Goal: Information Seeking & Learning: Learn about a topic

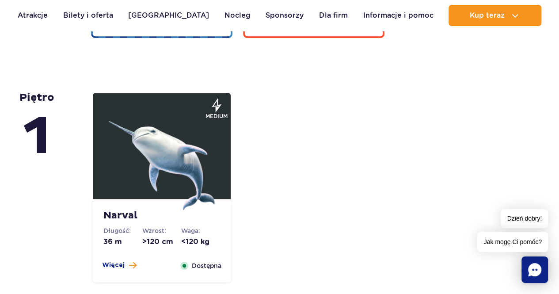
scroll to position [1734, 0]
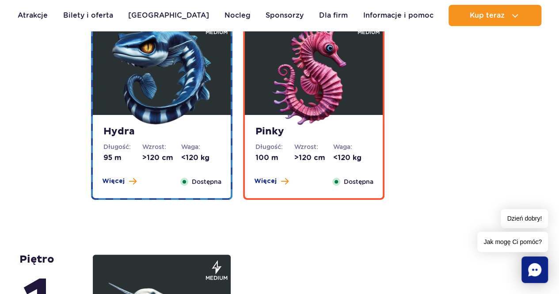
click at [324, 158] on dd ">120 cm" at bounding box center [313, 158] width 39 height 10
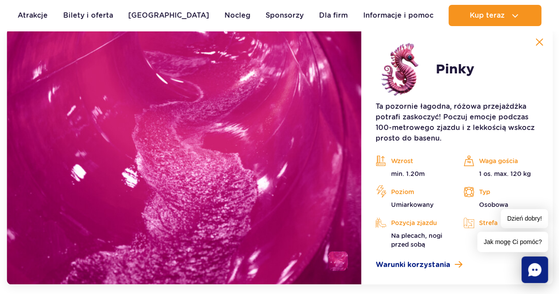
scroll to position [1944, 0]
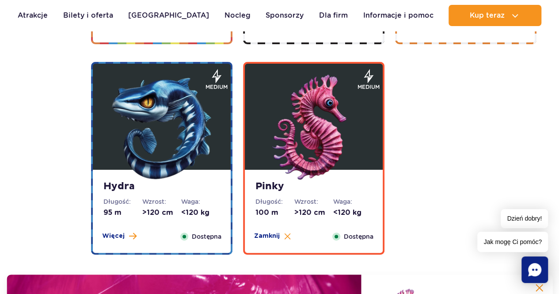
click at [185, 123] on img at bounding box center [162, 128] width 106 height 106
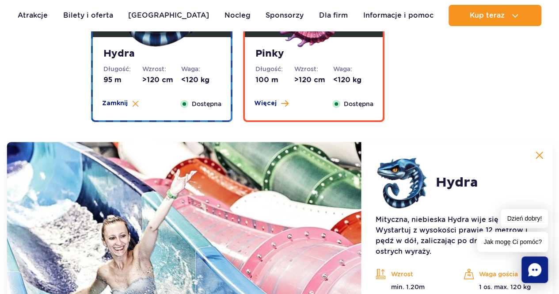
scroll to position [1856, 0]
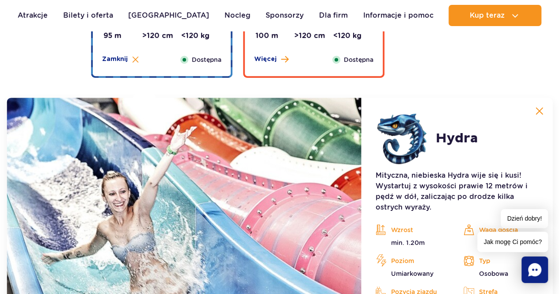
click at [335, 72] on div "Pinky Długość: 100 m Wzrost: >120 cm Waga: <120 kg Więcej Zamknij Dostępna" at bounding box center [314, 34] width 138 height 83
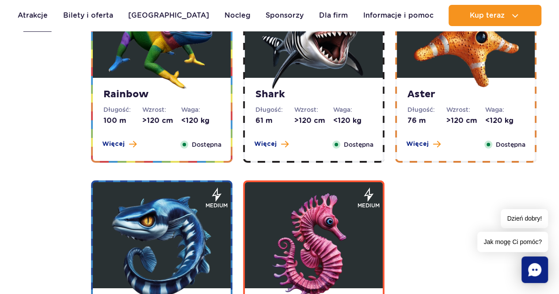
scroll to position [1546, 0]
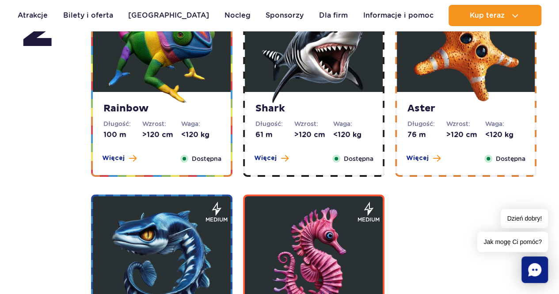
click at [453, 138] on dd ">120 cm" at bounding box center [465, 135] width 39 height 10
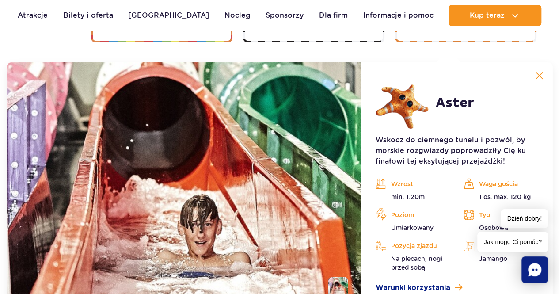
scroll to position [1690, 0]
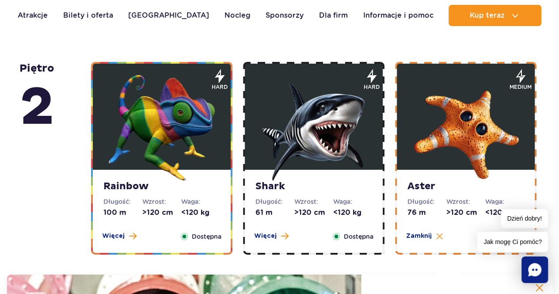
click at [349, 126] on img at bounding box center [314, 128] width 106 height 106
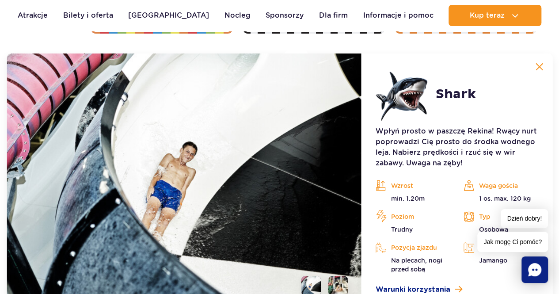
scroll to position [1778, 0]
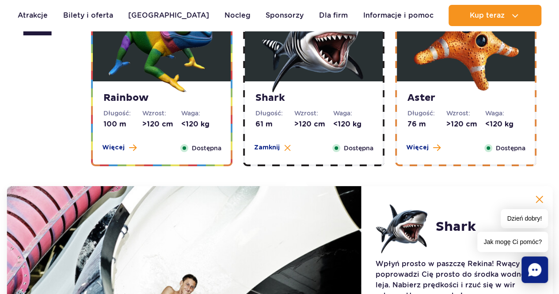
click at [195, 90] on img at bounding box center [162, 39] width 106 height 106
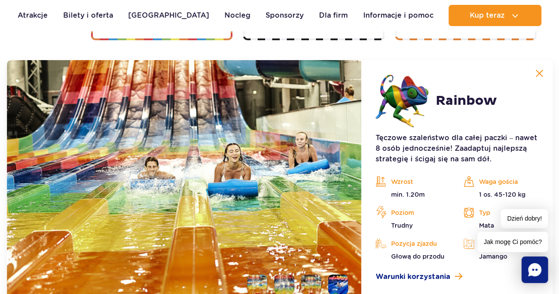
scroll to position [1690, 0]
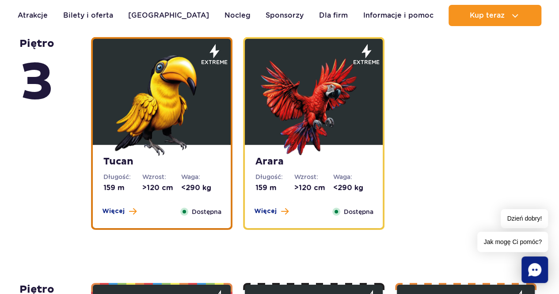
click at [321, 122] on img at bounding box center [314, 103] width 106 height 106
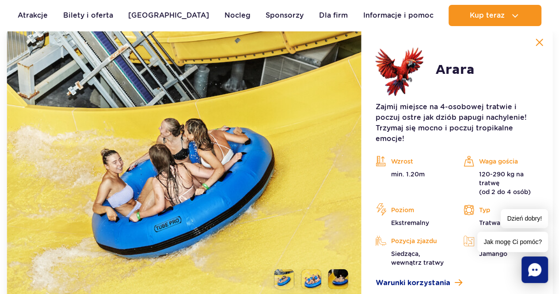
scroll to position [1488, 0]
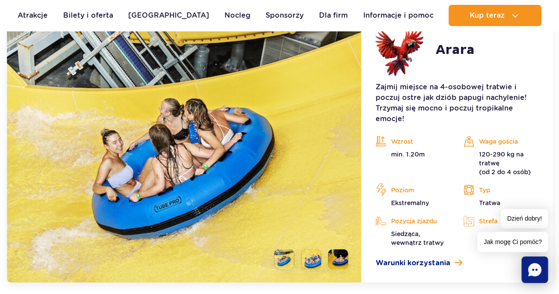
click at [324, 249] on ul at bounding box center [307, 259] width 81 height 20
click at [315, 249] on li at bounding box center [311, 259] width 20 height 20
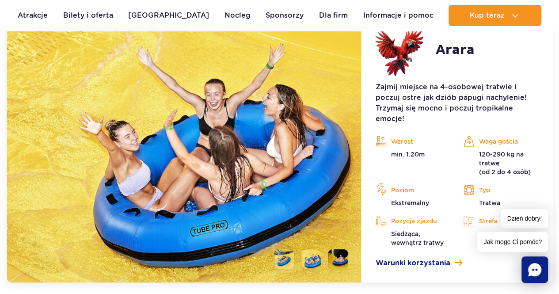
click at [339, 249] on li at bounding box center [338, 259] width 20 height 20
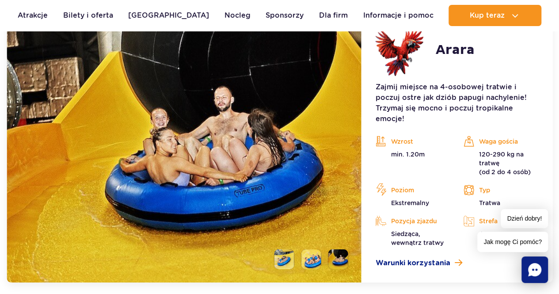
click at [284, 249] on li at bounding box center [284, 259] width 20 height 20
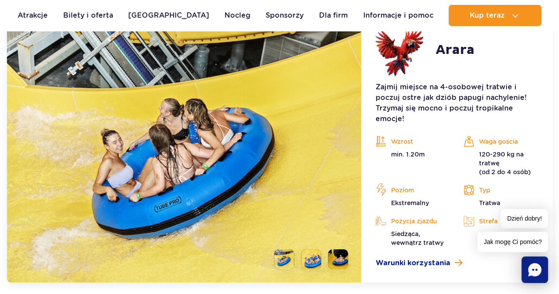
click at [307, 249] on li at bounding box center [311, 259] width 20 height 20
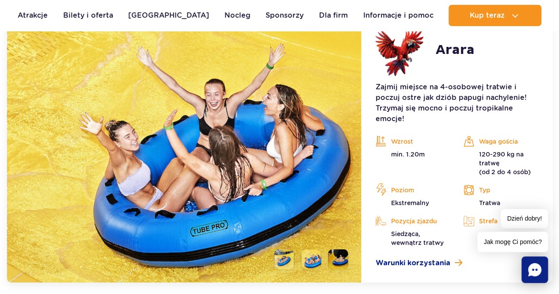
click at [333, 250] on li at bounding box center [338, 259] width 20 height 20
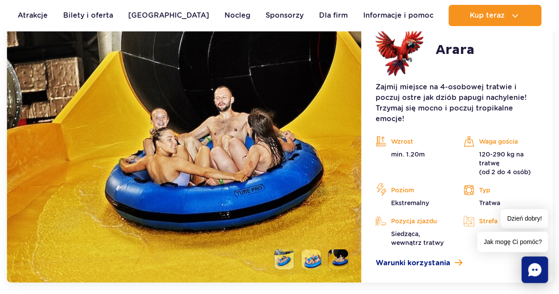
click at [297, 249] on ul at bounding box center [307, 259] width 81 height 20
click at [290, 250] on li at bounding box center [284, 259] width 20 height 20
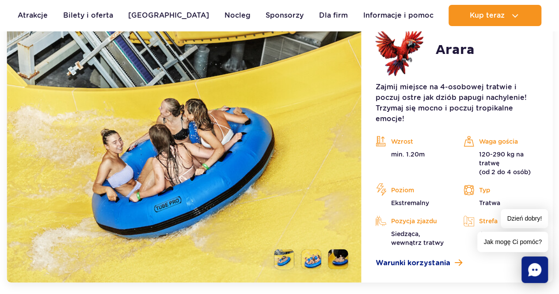
scroll to position [1444, 0]
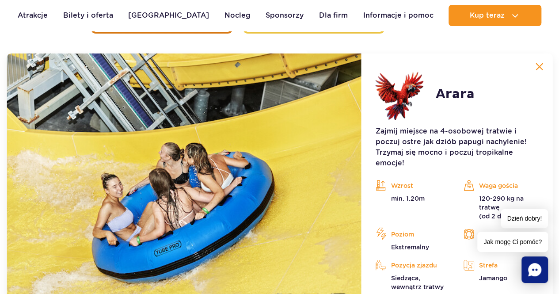
click at [539, 63] on img at bounding box center [539, 67] width 8 height 8
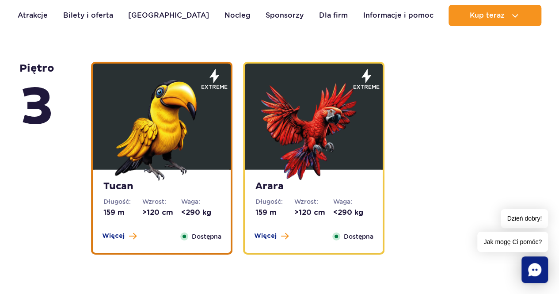
click at [220, 117] on figure at bounding box center [162, 117] width 138 height 106
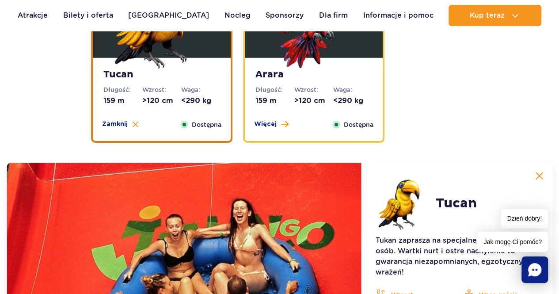
scroll to position [1311, 0]
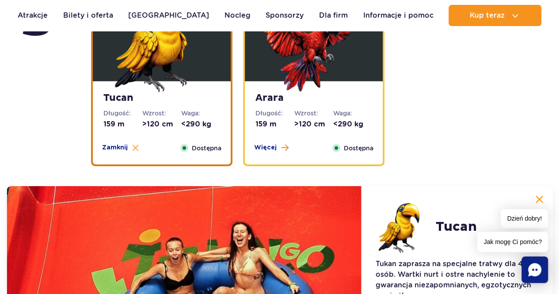
click at [277, 110] on dt "Długość:" at bounding box center [274, 113] width 39 height 9
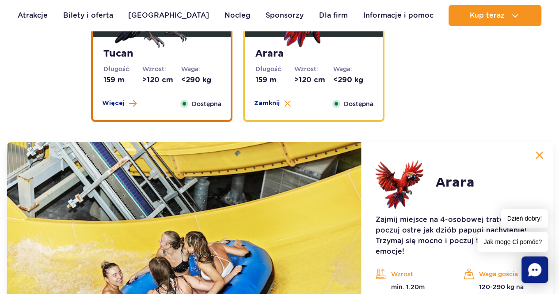
click at [201, 75] on dd "<290 kg" at bounding box center [200, 80] width 39 height 10
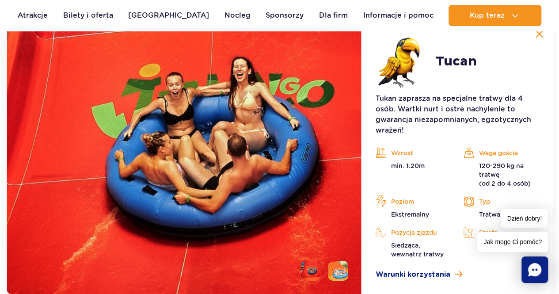
scroll to position [1532, 0]
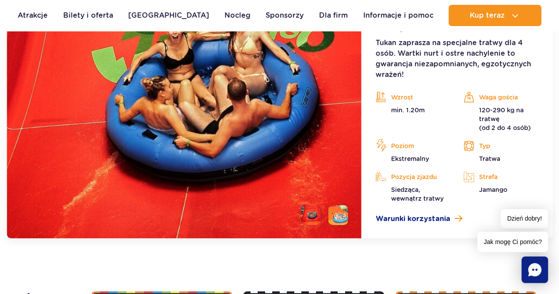
click at [345, 209] on li at bounding box center [338, 215] width 20 height 20
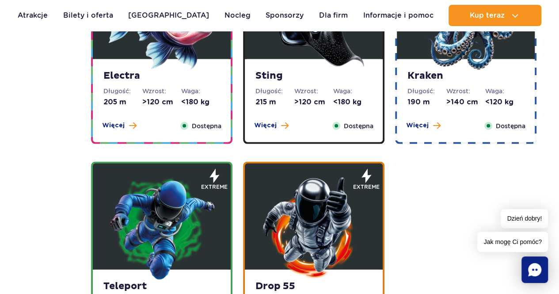
scroll to position [781, 0]
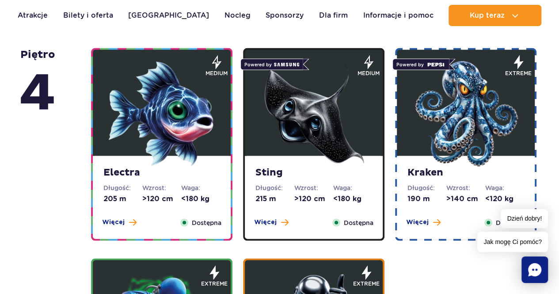
click at [194, 143] on img at bounding box center [162, 114] width 106 height 106
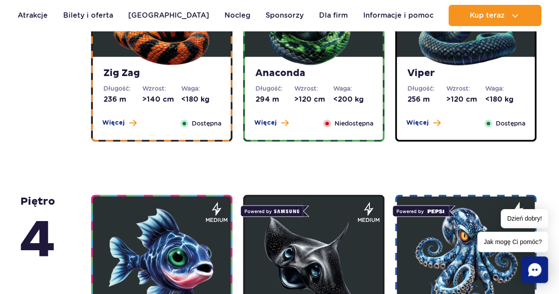
scroll to position [590, 0]
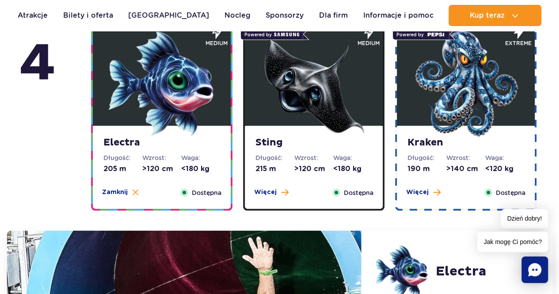
click at [309, 96] on img at bounding box center [314, 83] width 106 height 106
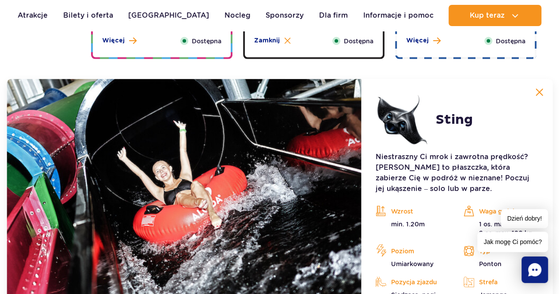
scroll to position [988, 0]
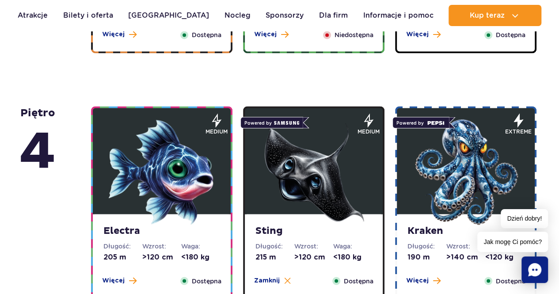
click at [460, 136] on img at bounding box center [466, 172] width 106 height 106
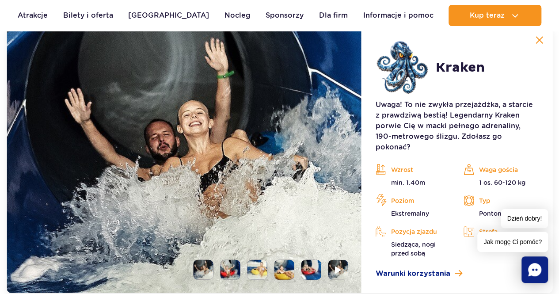
scroll to position [1032, 0]
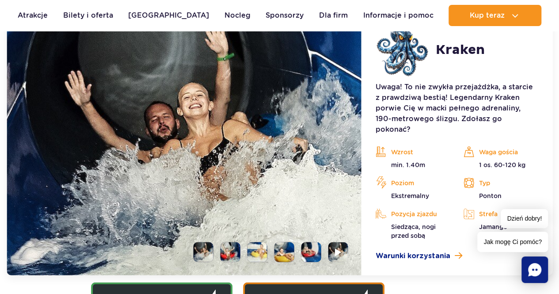
click at [233, 242] on li at bounding box center [230, 252] width 20 height 20
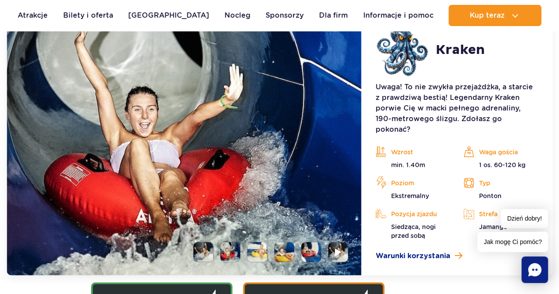
click at [262, 242] on li at bounding box center [257, 252] width 20 height 20
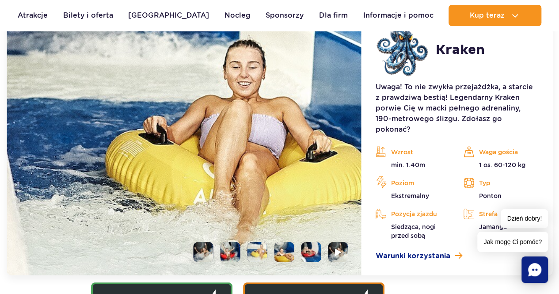
click at [281, 242] on li at bounding box center [284, 252] width 20 height 20
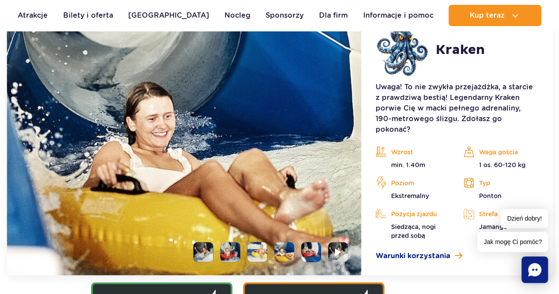
click at [305, 243] on li at bounding box center [311, 252] width 20 height 20
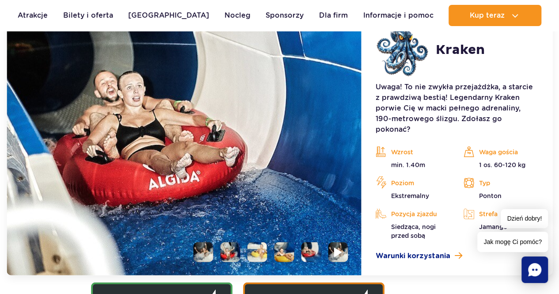
click at [333, 243] on li at bounding box center [338, 252] width 20 height 20
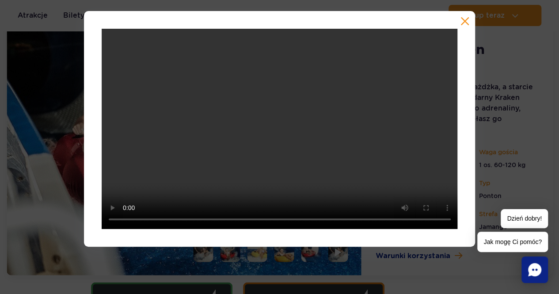
click at [465, 20] on button "button" at bounding box center [464, 21] width 9 height 9
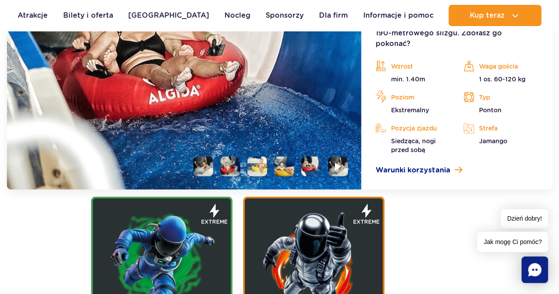
scroll to position [1120, 0]
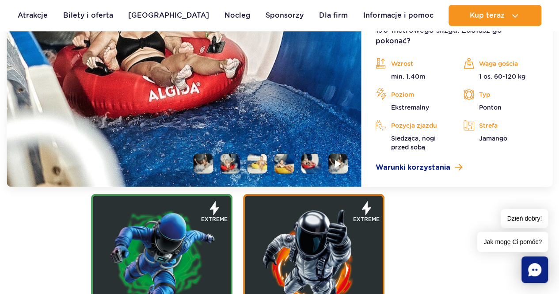
click at [315, 158] on img at bounding box center [311, 164] width 20 height 20
click at [308, 154] on img at bounding box center [311, 164] width 20 height 20
click at [292, 154] on li at bounding box center [284, 164] width 20 height 20
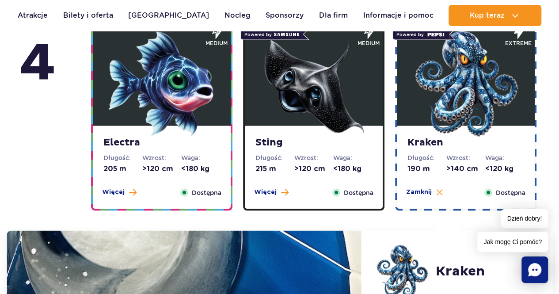
scroll to position [767, 0]
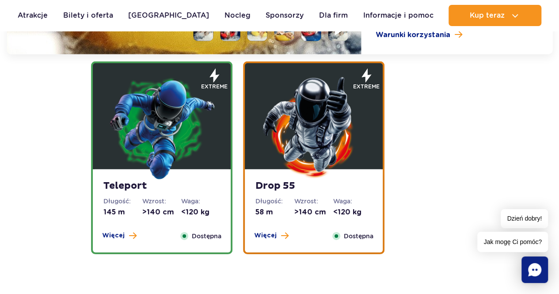
click at [186, 143] on img at bounding box center [162, 127] width 106 height 106
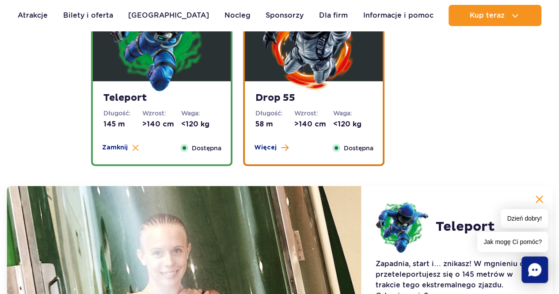
click at [322, 135] on div "Drop 55 Długość: 58 m Wzrost: >140 cm Waga: <120 kg Więcej Zamknij Dostępna" at bounding box center [314, 122] width 138 height 83
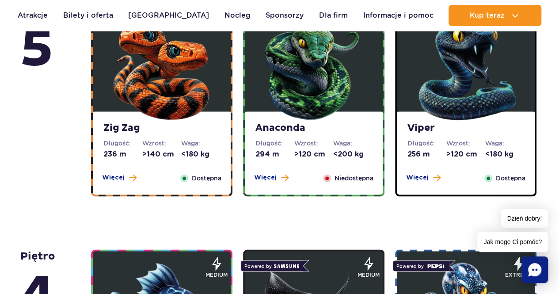
scroll to position [535, 0]
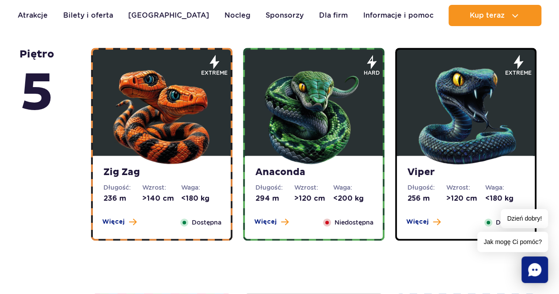
click at [194, 142] on img at bounding box center [162, 114] width 106 height 106
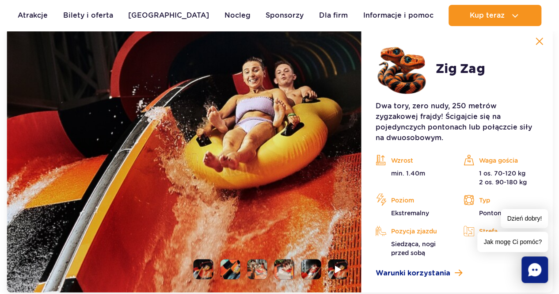
scroll to position [786, 0]
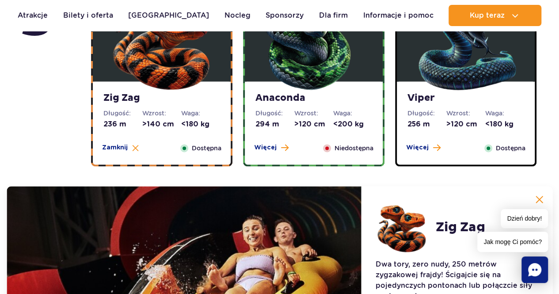
click at [279, 118] on dl "Długość: 294 m" at bounding box center [274, 119] width 39 height 20
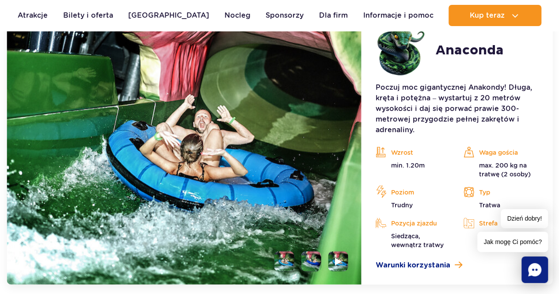
scroll to position [610, 0]
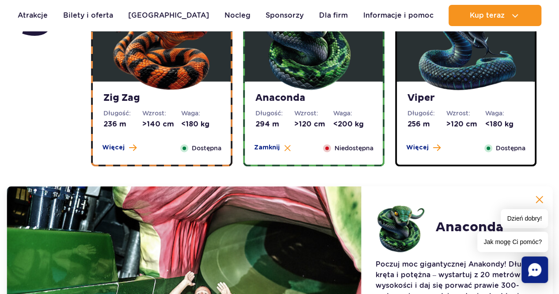
click at [450, 91] on img at bounding box center [466, 39] width 106 height 106
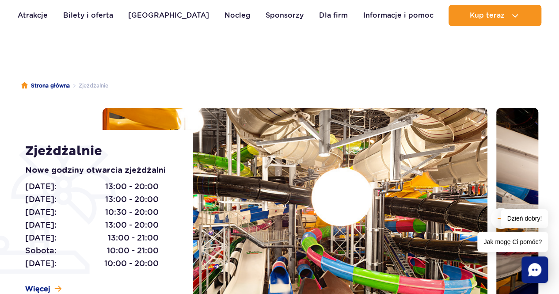
scroll to position [0, 0]
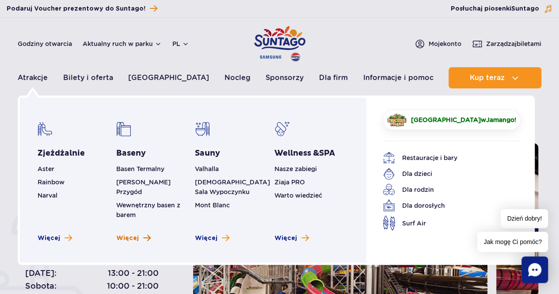
click at [130, 234] on span "Więcej" at bounding box center [127, 238] width 23 height 9
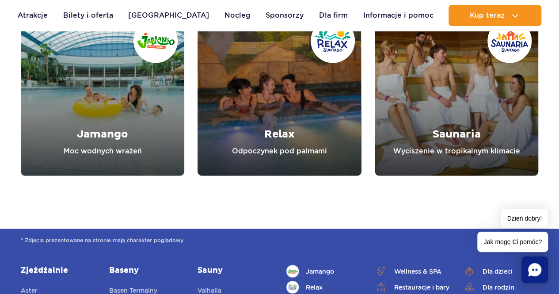
scroll to position [2474, 0]
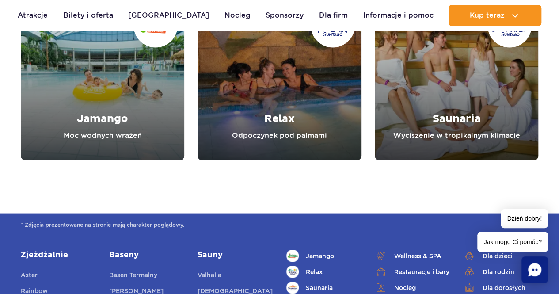
click at [290, 113] on link "Relax" at bounding box center [278, 77] width 163 height 163
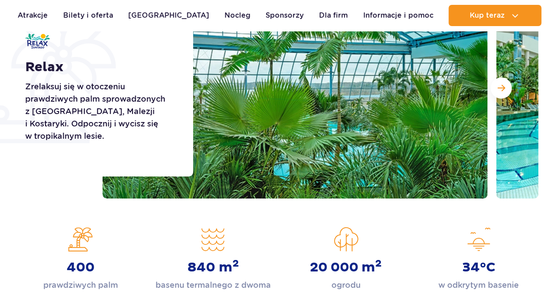
scroll to position [133, 0]
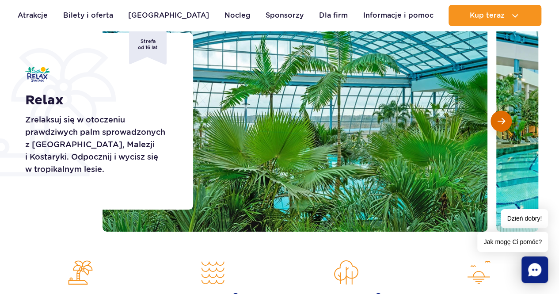
click at [499, 120] on span "Następny slajd" at bounding box center [502, 121] width 8 height 8
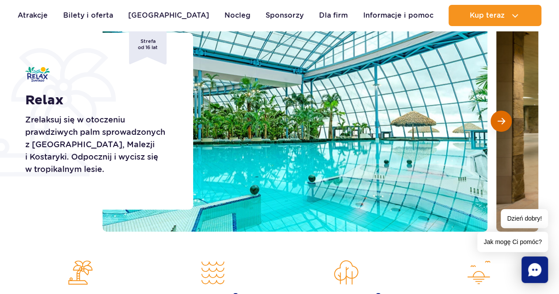
click at [499, 120] on span "Następny slajd" at bounding box center [502, 121] width 8 height 8
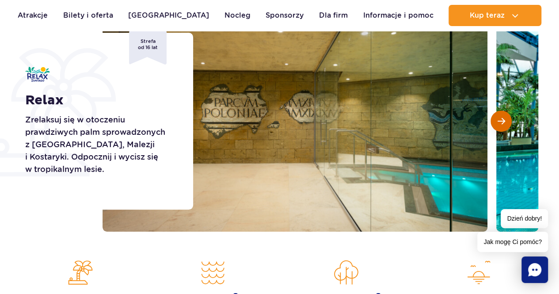
click at [499, 120] on span "Następny slajd" at bounding box center [502, 121] width 8 height 8
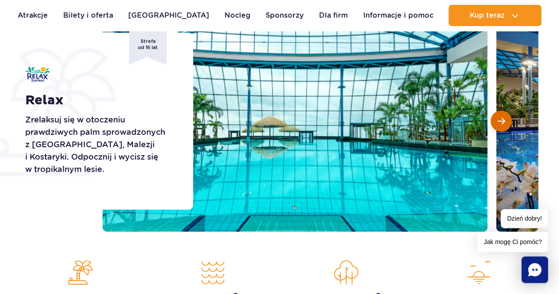
click at [499, 120] on span "Następny slajd" at bounding box center [502, 121] width 8 height 8
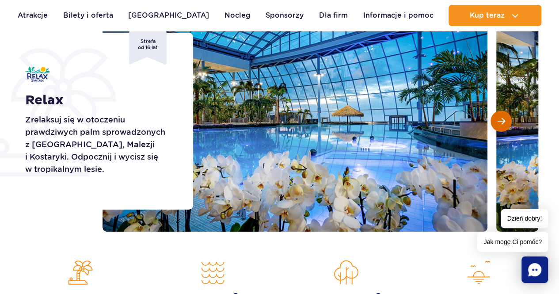
click at [499, 121] on span "Następny slajd" at bounding box center [502, 121] width 8 height 8
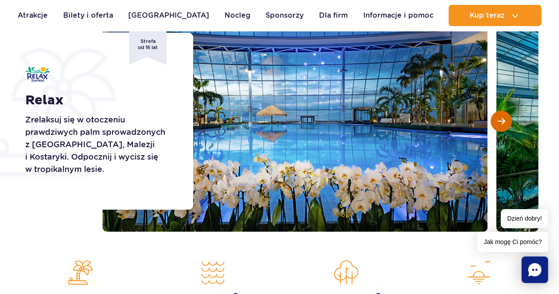
click at [499, 121] on span "Następny slajd" at bounding box center [502, 121] width 8 height 8
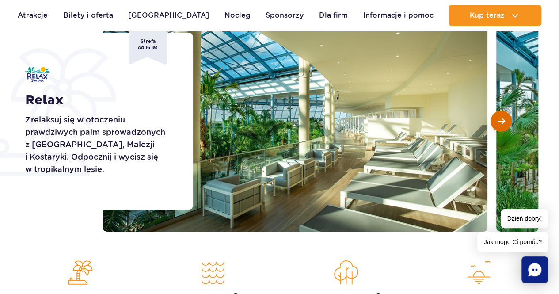
click at [499, 121] on span "Następny slajd" at bounding box center [502, 121] width 8 height 8
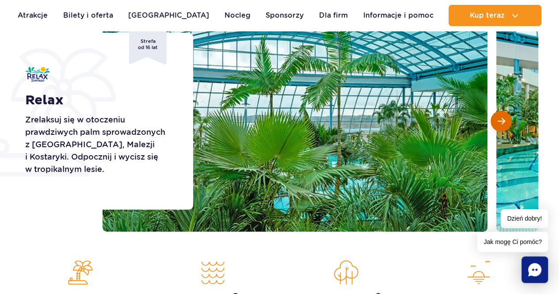
click at [499, 121] on span "Następny slajd" at bounding box center [502, 121] width 8 height 8
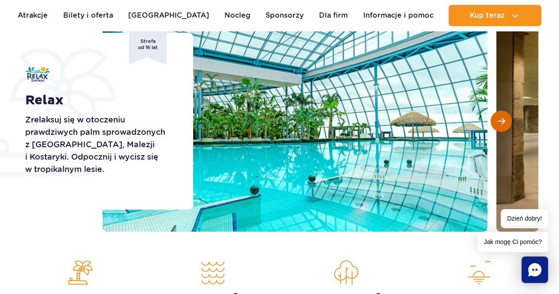
click at [499, 121] on span "Następny slajd" at bounding box center [502, 121] width 8 height 8
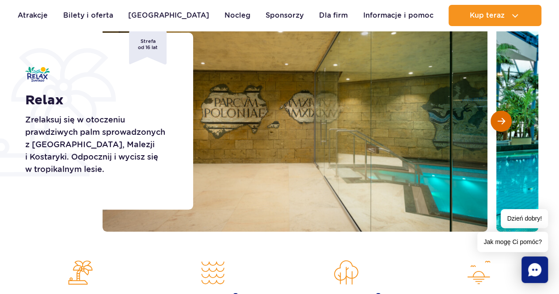
click at [499, 121] on span "Następny slajd" at bounding box center [502, 121] width 8 height 8
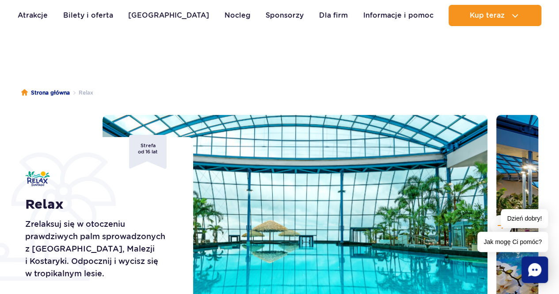
scroll to position [4, 0]
